Goal: Task Accomplishment & Management: Use online tool/utility

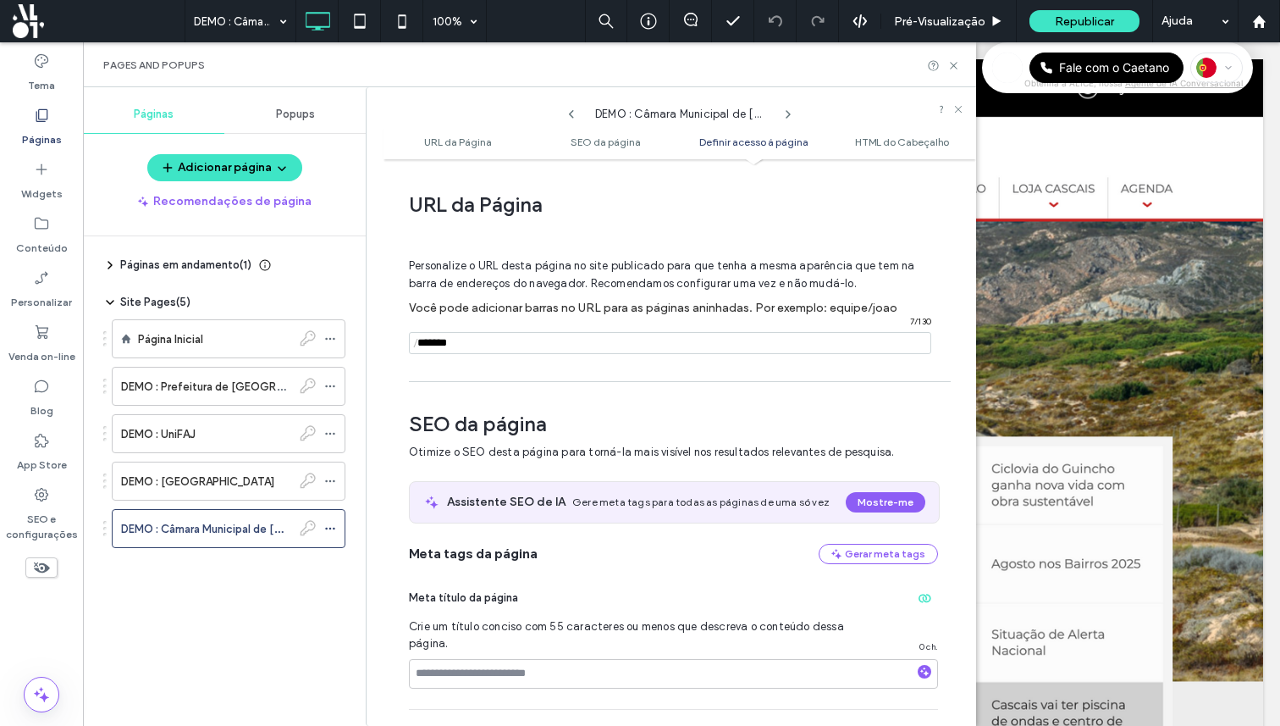
scroll to position [1515, 0]
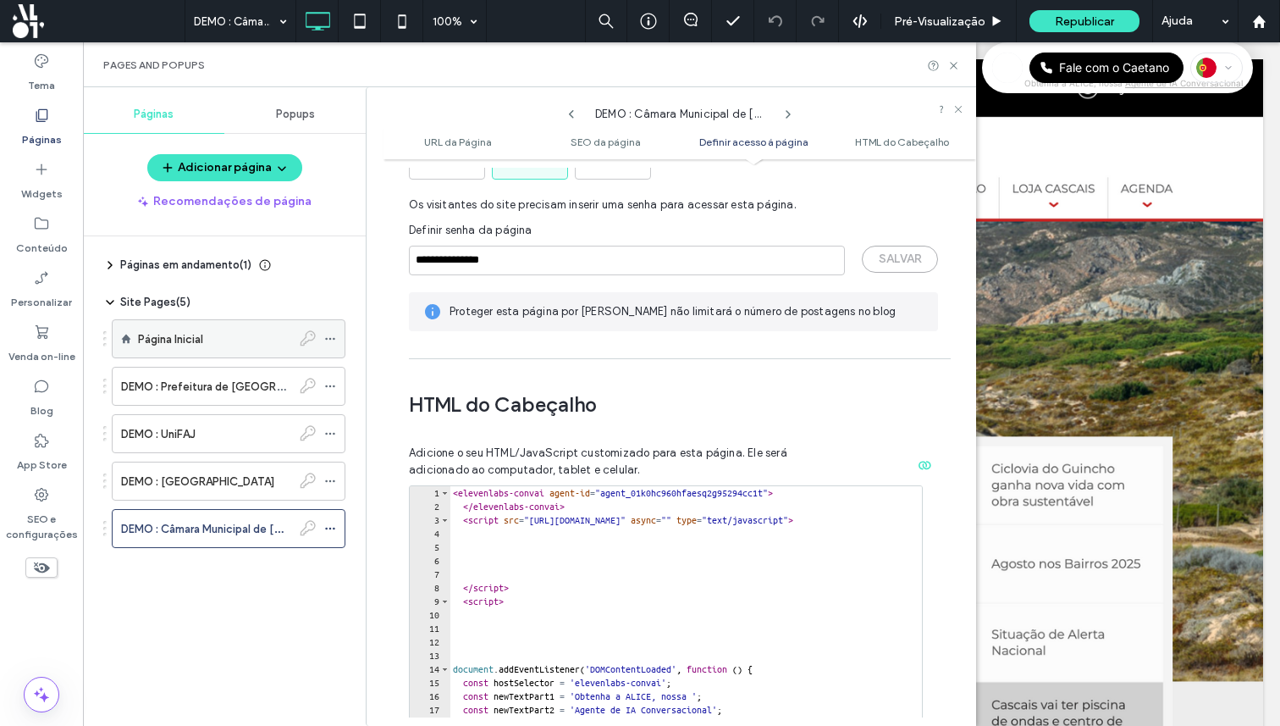
click at [203, 342] on label "Página Inicial" at bounding box center [170, 339] width 65 height 30
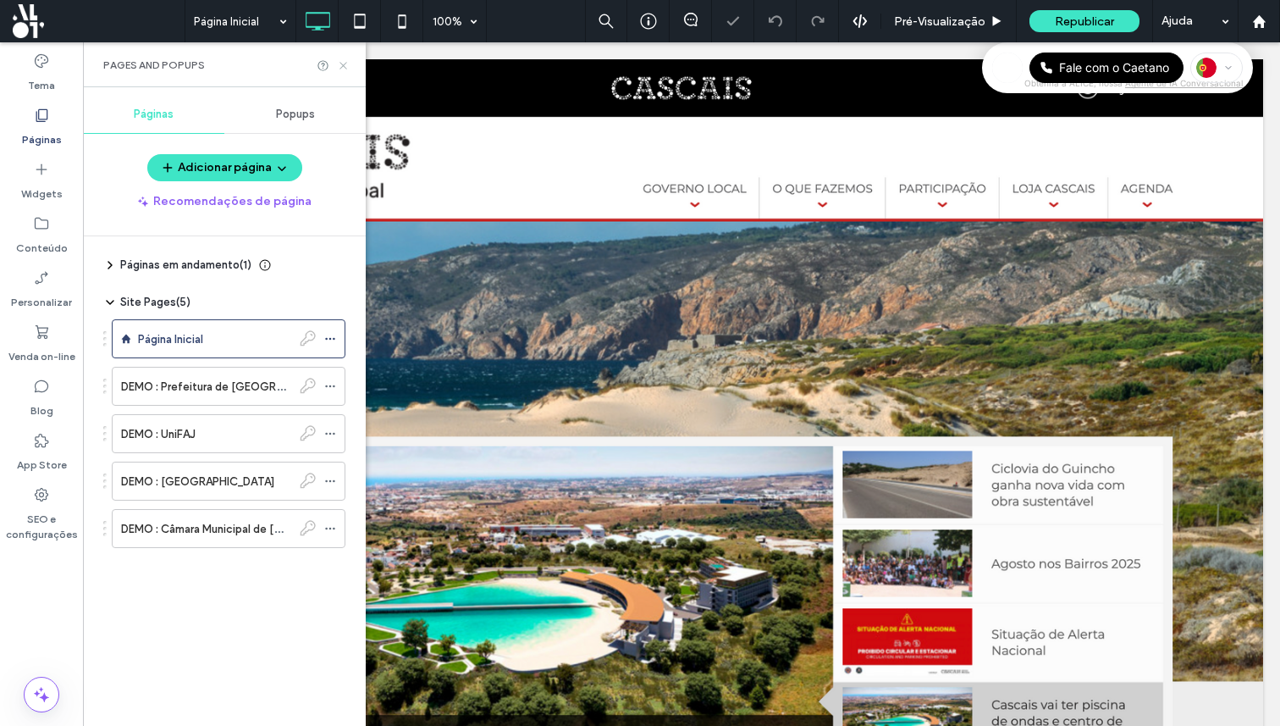
click at [344, 61] on icon at bounding box center [343, 65] width 13 height 13
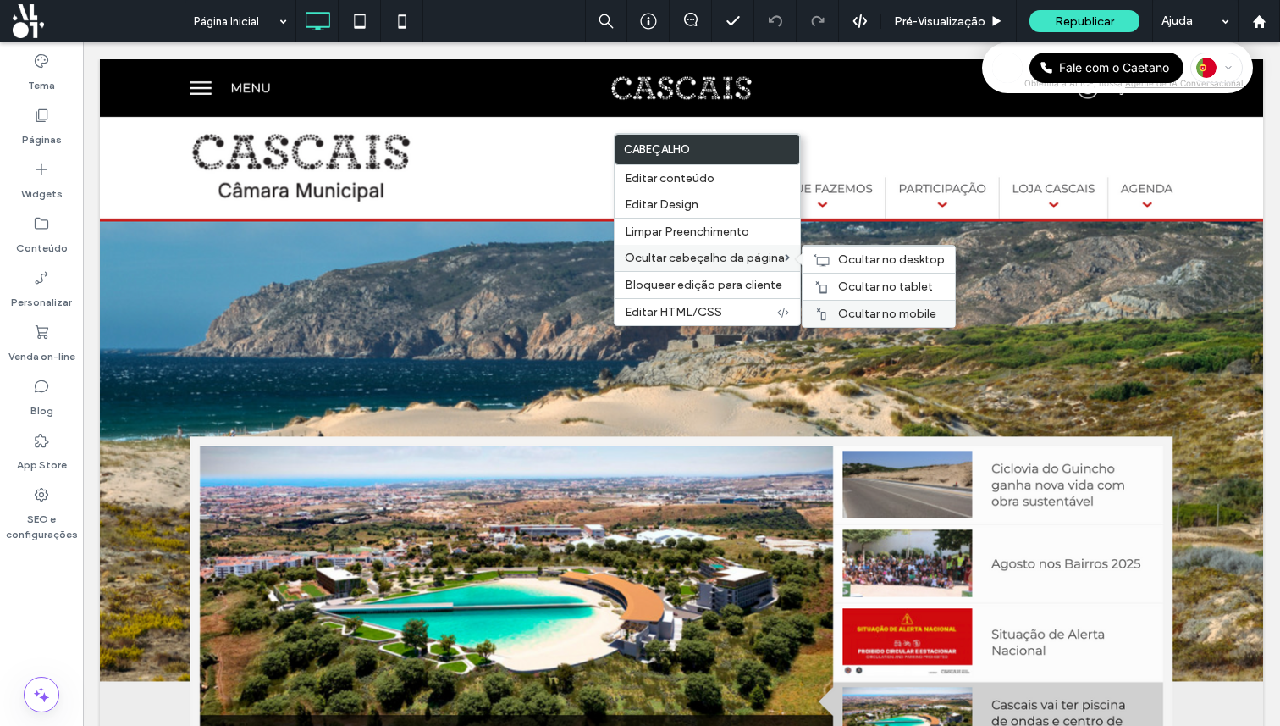
click at [847, 317] on span "Ocultar no mobile" at bounding box center [887, 314] width 98 height 14
click at [838, 279] on div "Ocultar no tablet" at bounding box center [879, 286] width 152 height 27
click at [822, 259] on icon at bounding box center [821, 260] width 17 height 14
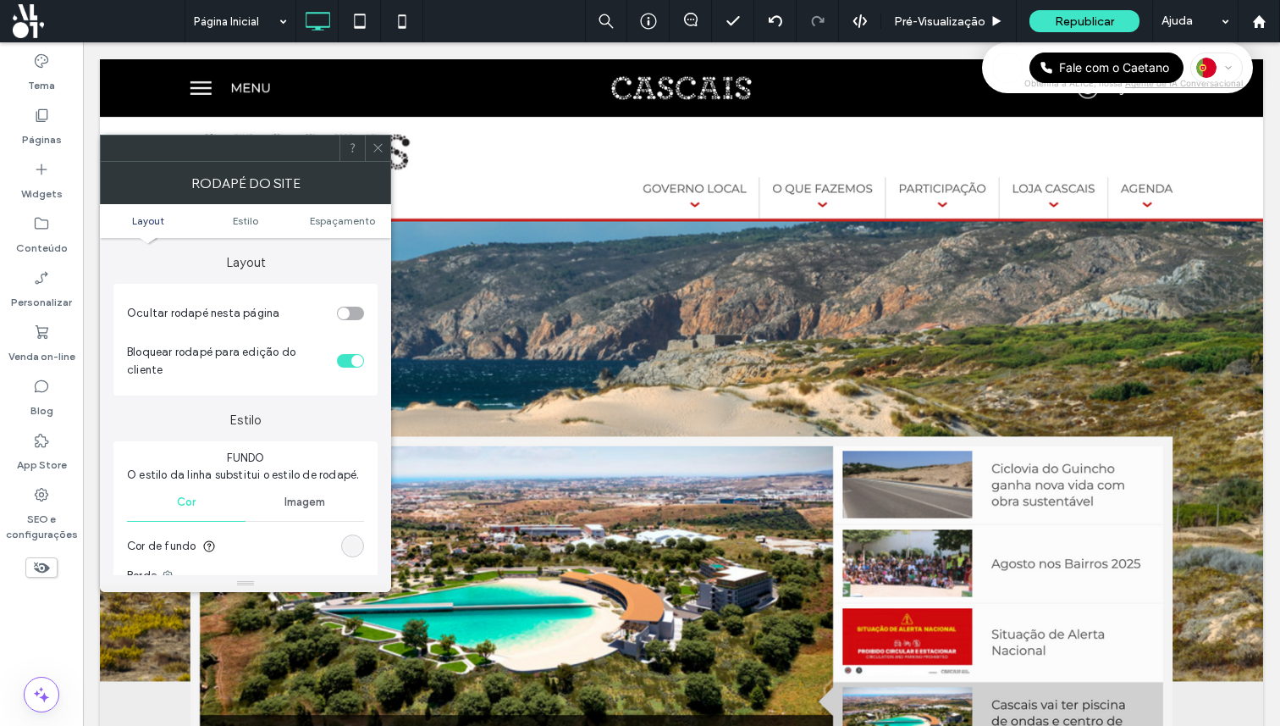
click at [345, 315] on div "toggle" at bounding box center [344, 313] width 12 height 12
click at [374, 143] on icon at bounding box center [378, 147] width 13 height 13
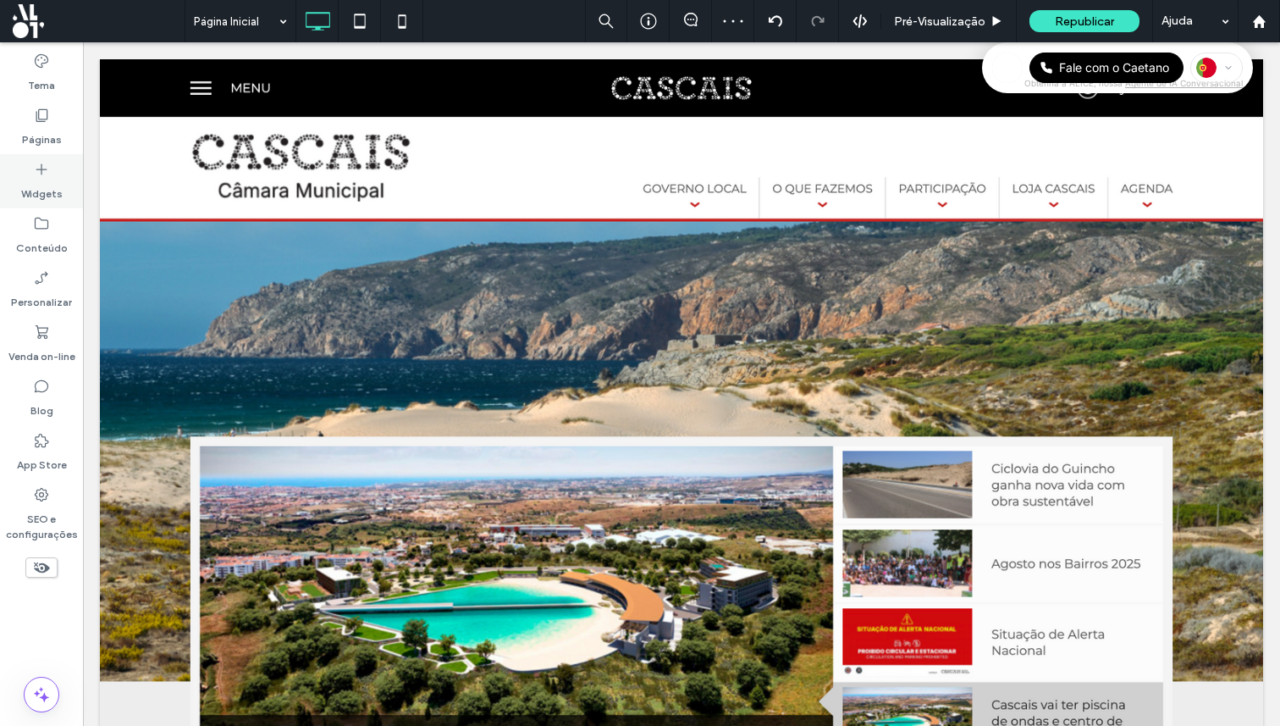
click at [41, 178] on label "Widgets" at bounding box center [41, 190] width 41 height 24
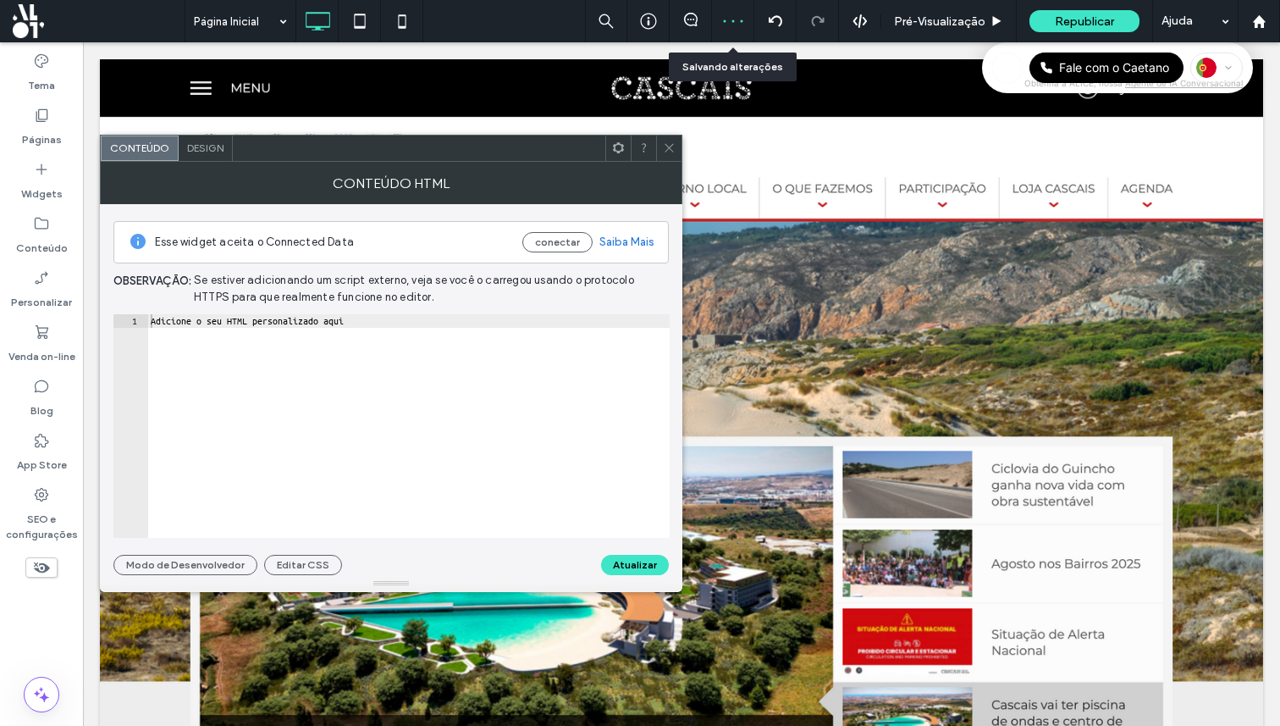
drag, startPoint x: 213, startPoint y: 330, endPoint x: 740, endPoint y: 30, distance: 607.2
click at [300, 354] on div "Adicione o seu HTML personalizado aqui" at bounding box center [408, 439] width 523 height 251
paste textarea "**********"
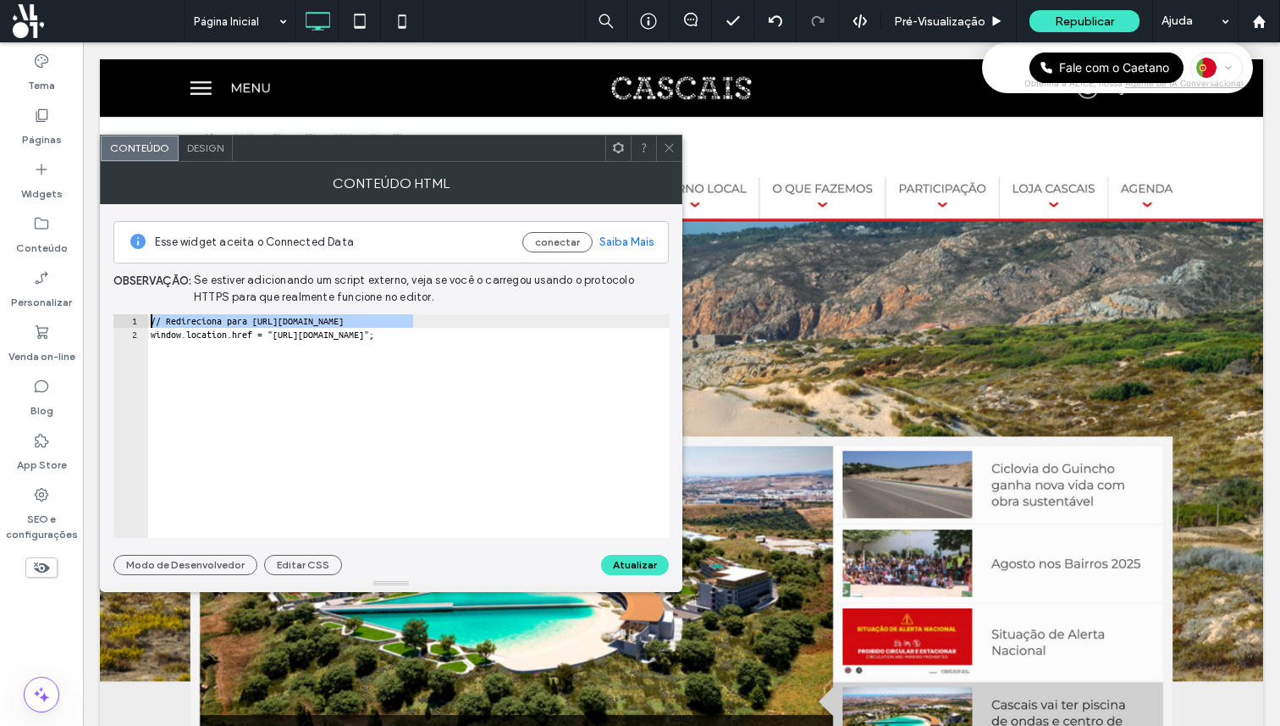
drag, startPoint x: 435, startPoint y: 325, endPoint x: 118, endPoint y: 308, distance: 318.0
click at [118, 308] on div "**********" at bounding box center [391, 389] width 556 height 371
type textarea "**********"
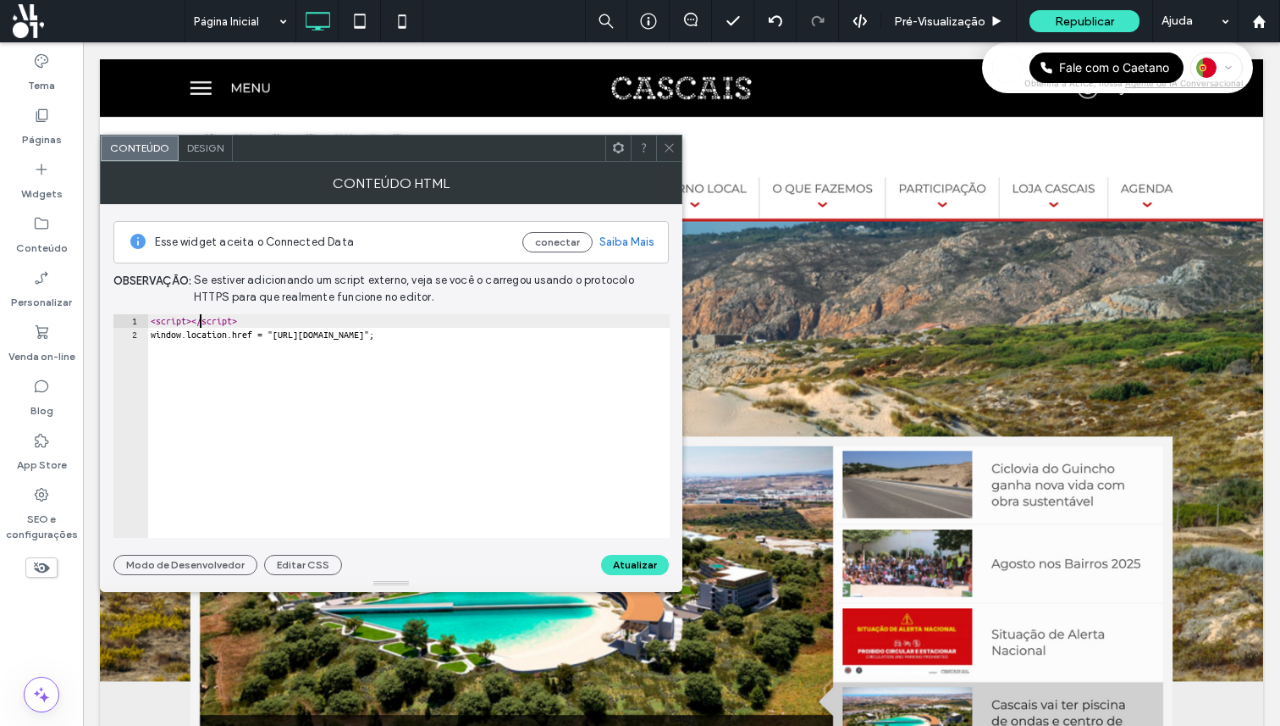
scroll to position [0, 1]
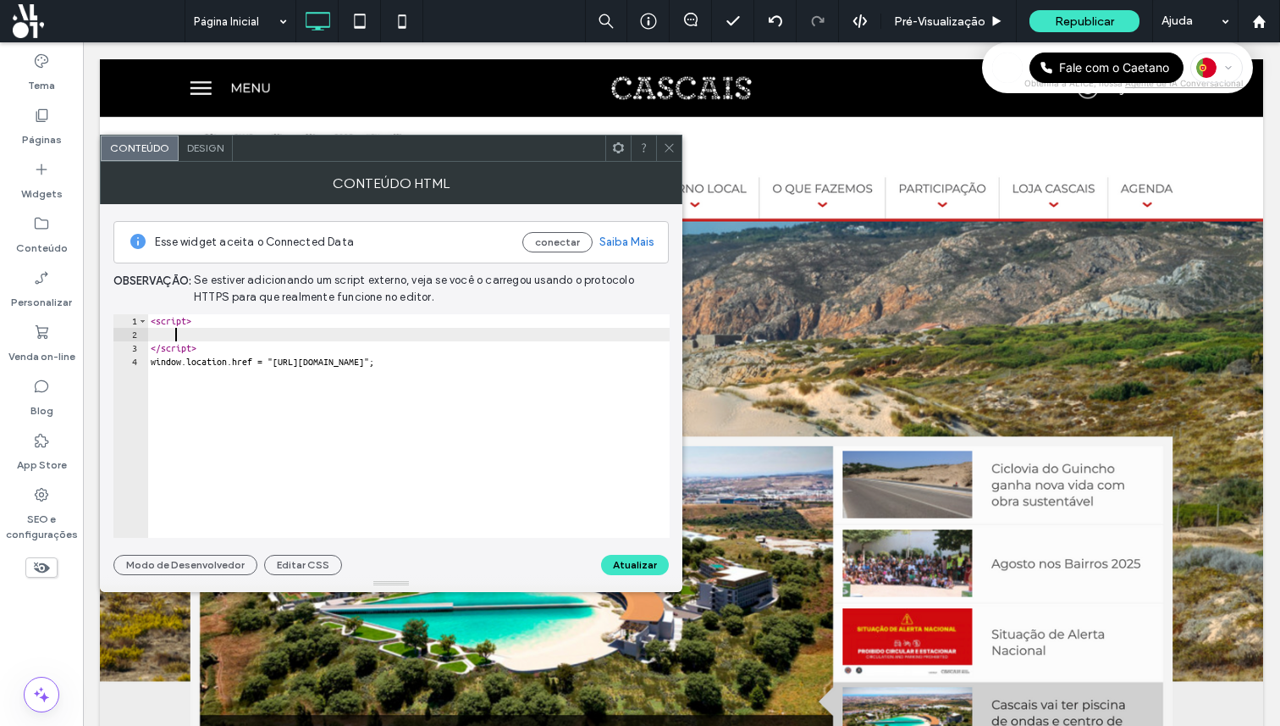
paste textarea "**********"
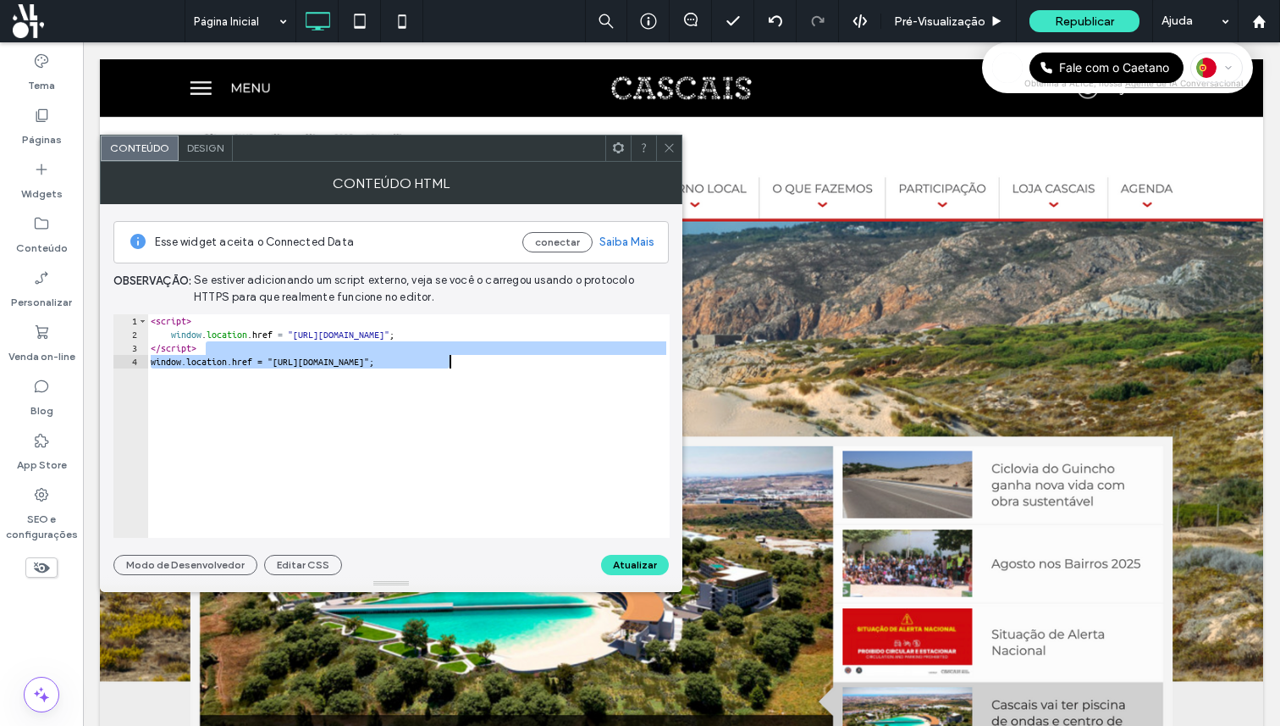
drag, startPoint x: 263, startPoint y: 351, endPoint x: 556, endPoint y: 463, distance: 313.9
click at [556, 463] on div "< script > window . location . href = "https://www.exemplo.com" ; </ script > w…" at bounding box center [408, 439] width 523 height 251
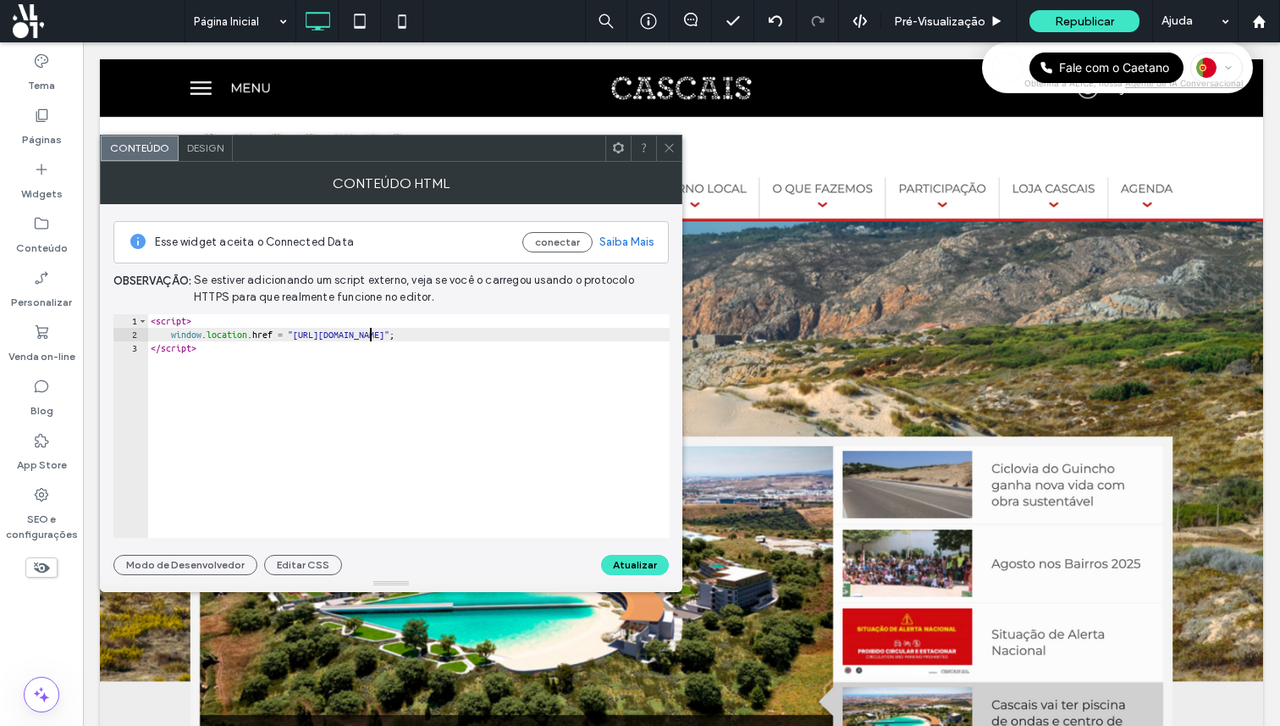
click at [368, 334] on div "< script > window . location . href = "https://www.exemplo.com" ; </ script >" at bounding box center [408, 439] width 523 height 251
drag, startPoint x: 458, startPoint y: 336, endPoint x: 395, endPoint y: 331, distance: 62.9
click at [395, 331] on div "< script > window . location . href = "https://www.exemplo.com" ; </ script >" at bounding box center [408, 439] width 523 height 251
drag, startPoint x: 320, startPoint y: 333, endPoint x: 462, endPoint y: 335, distance: 141.4
click at [462, 335] on div "< script > window . location . href = "https://www.exemplo.com" ; </ script >" at bounding box center [408, 439] width 523 height 251
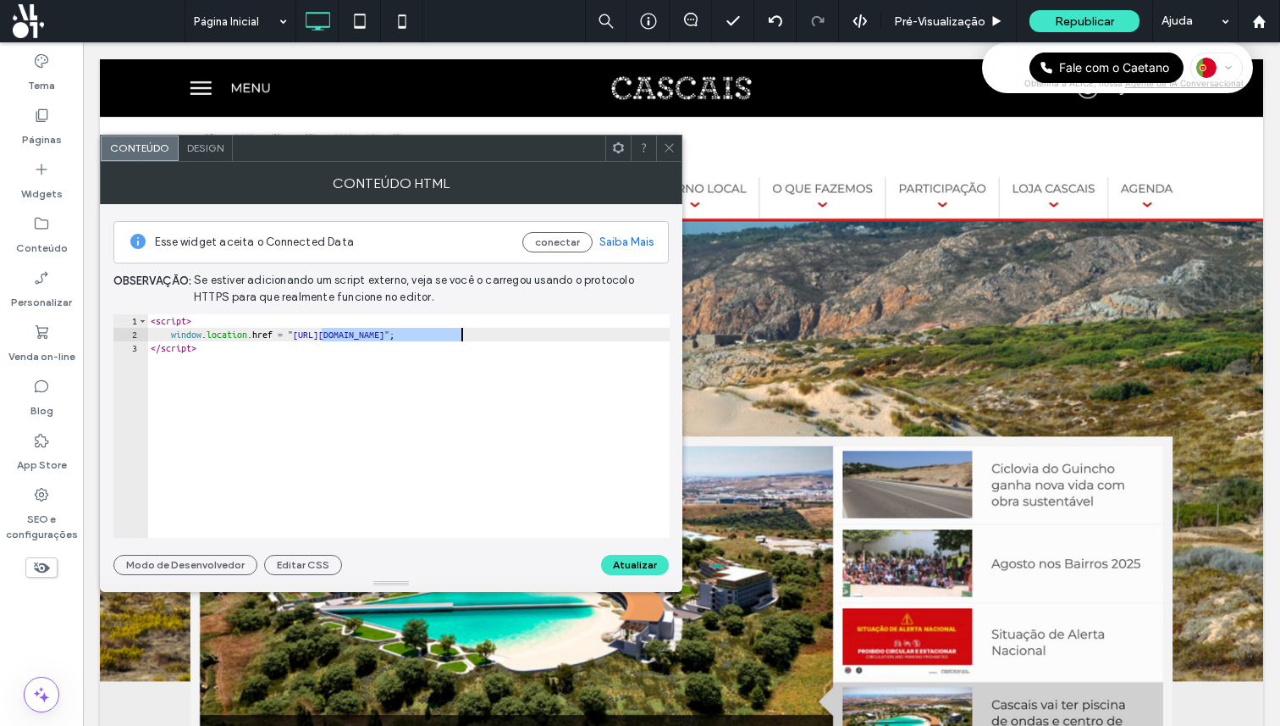
paste textarea "********"
type textarea "**********"
click at [630, 567] on button "Atualizar" at bounding box center [635, 565] width 68 height 20
click at [671, 150] on use at bounding box center [669, 148] width 8 height 8
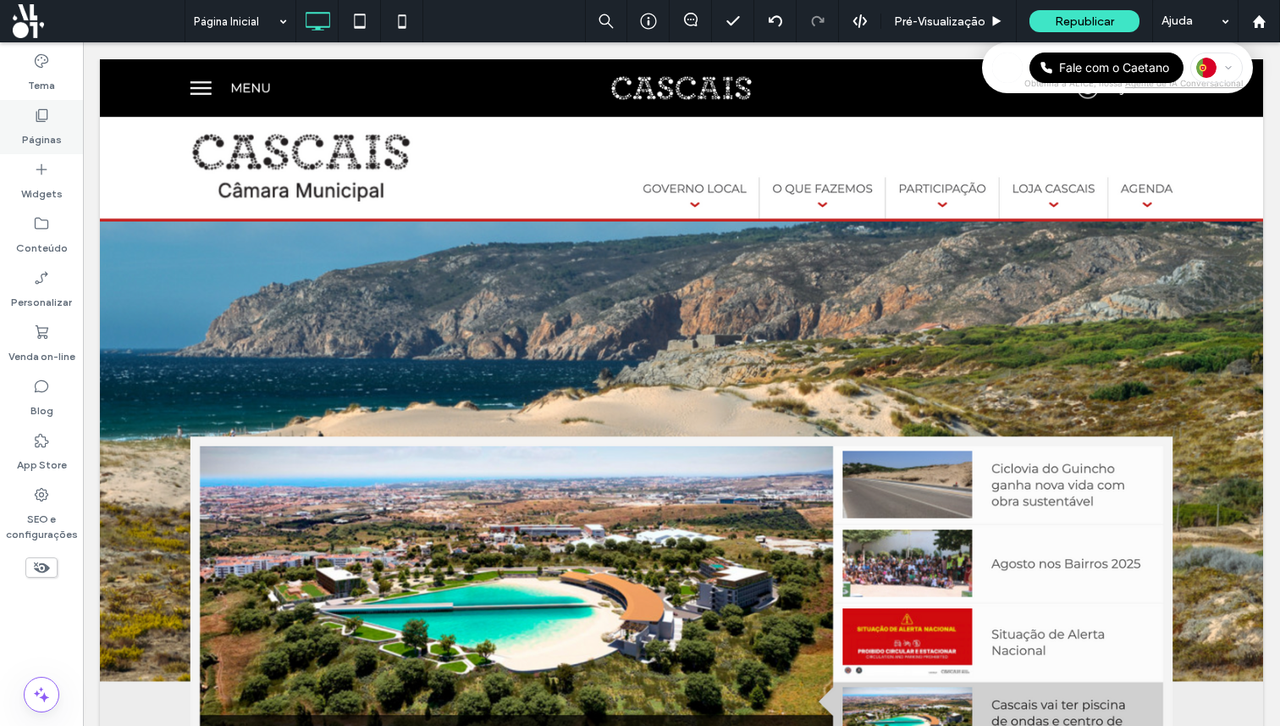
click at [52, 127] on label "Páginas" at bounding box center [42, 136] width 40 height 24
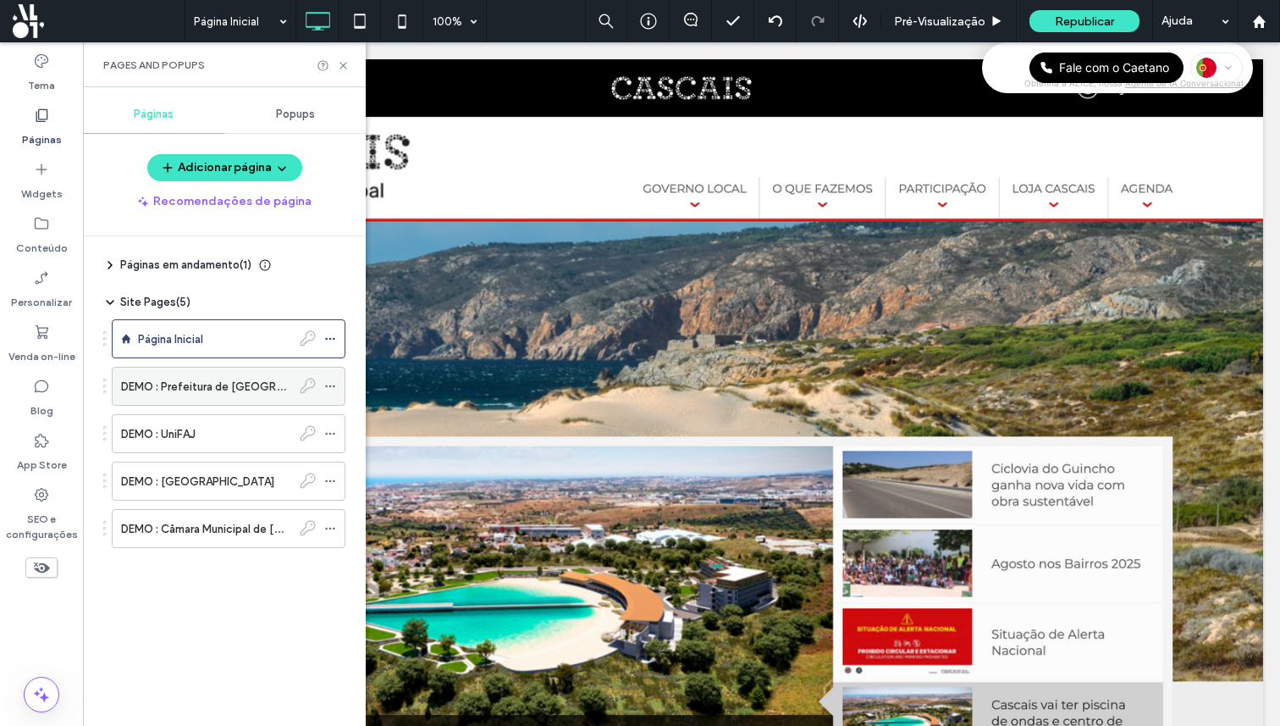
click at [191, 379] on label "DEMO : Prefeitura de Goiânia" at bounding box center [233, 387] width 224 height 30
click at [190, 383] on label "DEMO : Prefeitura de Goiânia" at bounding box center [231, 384] width 224 height 30
click at [202, 390] on label "DEMO : Prefeitura de Goiânia" at bounding box center [233, 387] width 224 height 30
click at [208, 388] on div "DEMO : Prefeitura de Goiânia" at bounding box center [235, 378] width 234 height 27
click at [197, 394] on div "DEMO : Prefeitura de Goiânia" at bounding box center [224, 384] width 234 height 27
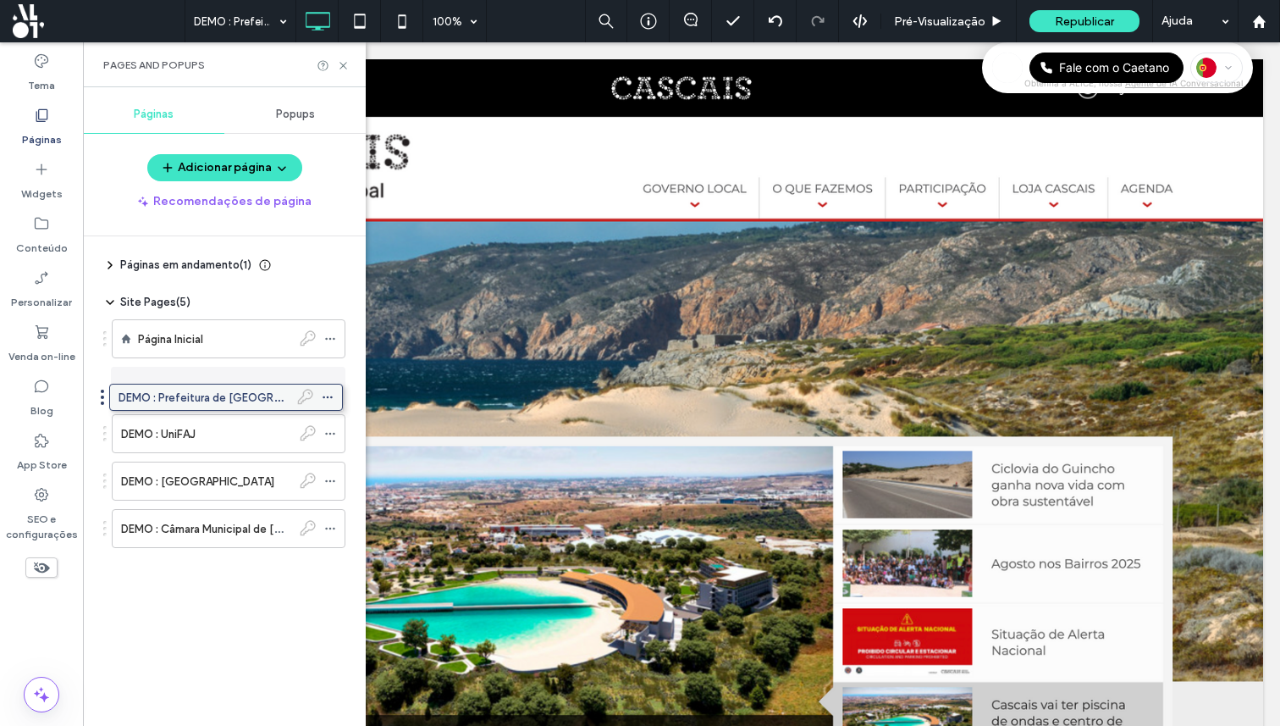
click at [200, 406] on div "DEMO : Prefeitura de Goiânia" at bounding box center [226, 397] width 234 height 27
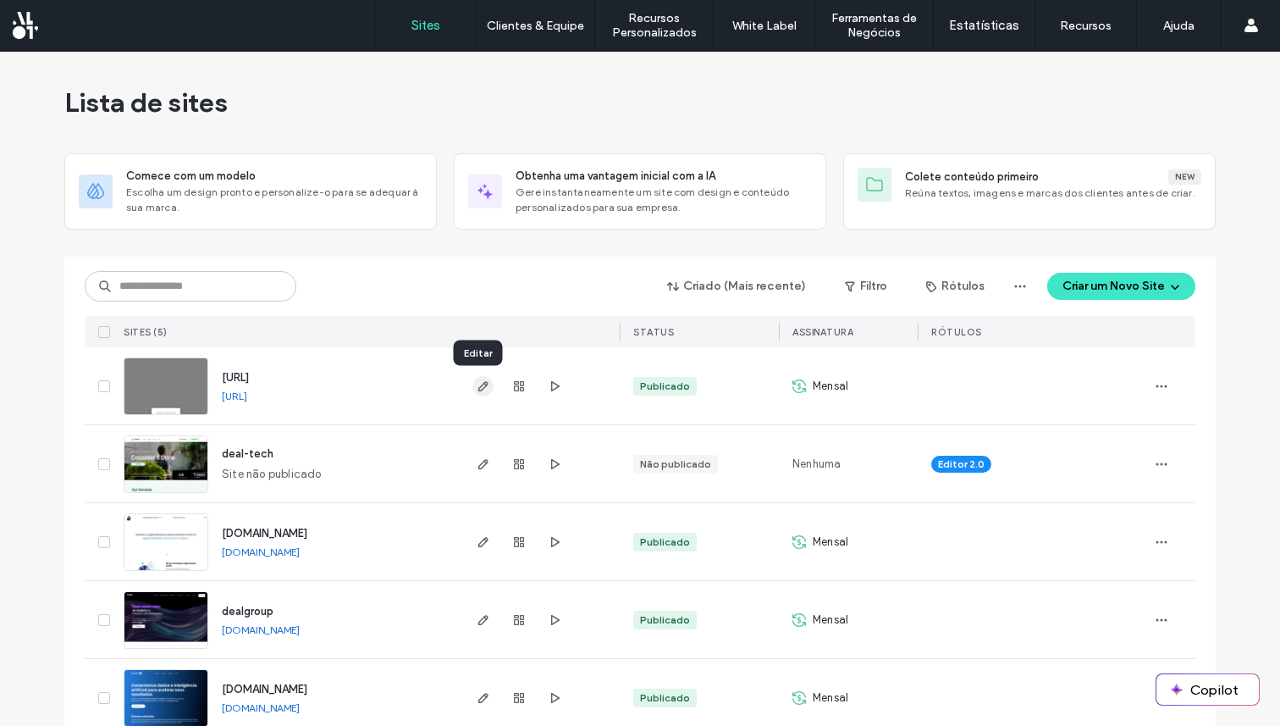
click at [481, 385] on icon "button" at bounding box center [484, 386] width 14 height 14
